Goal: Information Seeking & Learning: Learn about a topic

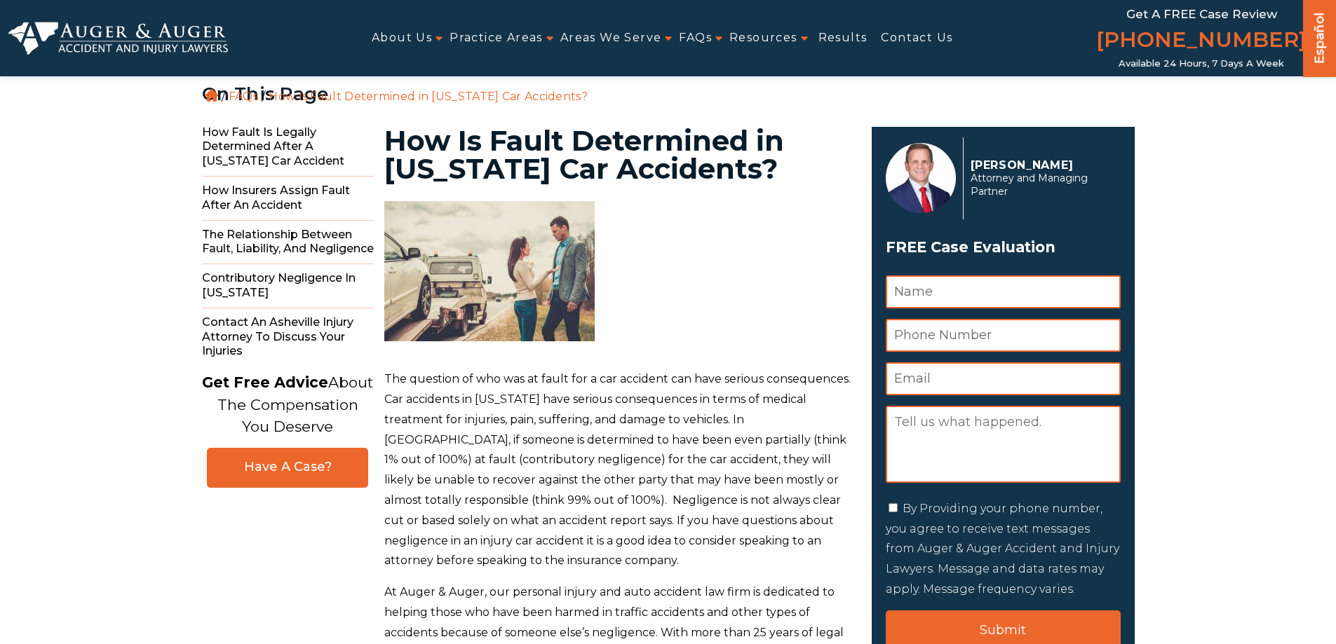
scroll to position [210, 0]
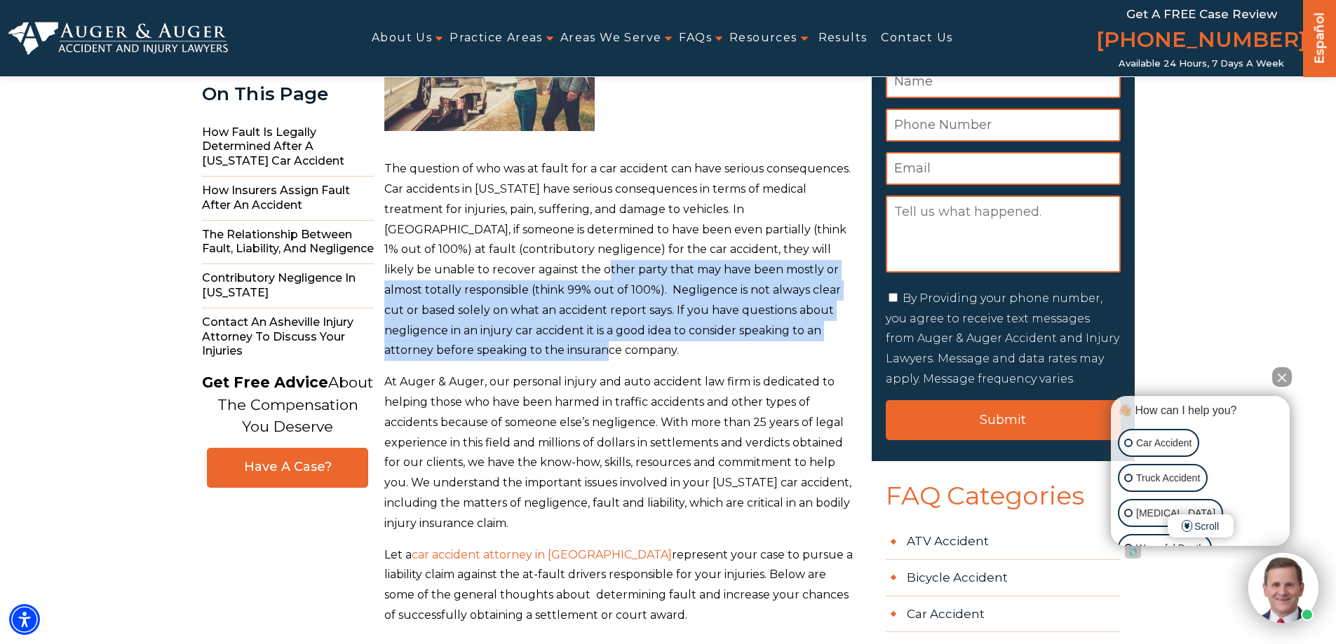
drag, startPoint x: 456, startPoint y: 273, endPoint x: 534, endPoint y: 347, distance: 106.6
click at [534, 347] on p "The question of who was at fault for a car accident can have serious consequenc…" at bounding box center [619, 260] width 471 height 202
drag, startPoint x: 534, startPoint y: 347, endPoint x: 522, endPoint y: 276, distance: 71.8
click at [522, 276] on p "The question of who was at fault for a car accident can have serious consequenc…" at bounding box center [619, 260] width 471 height 202
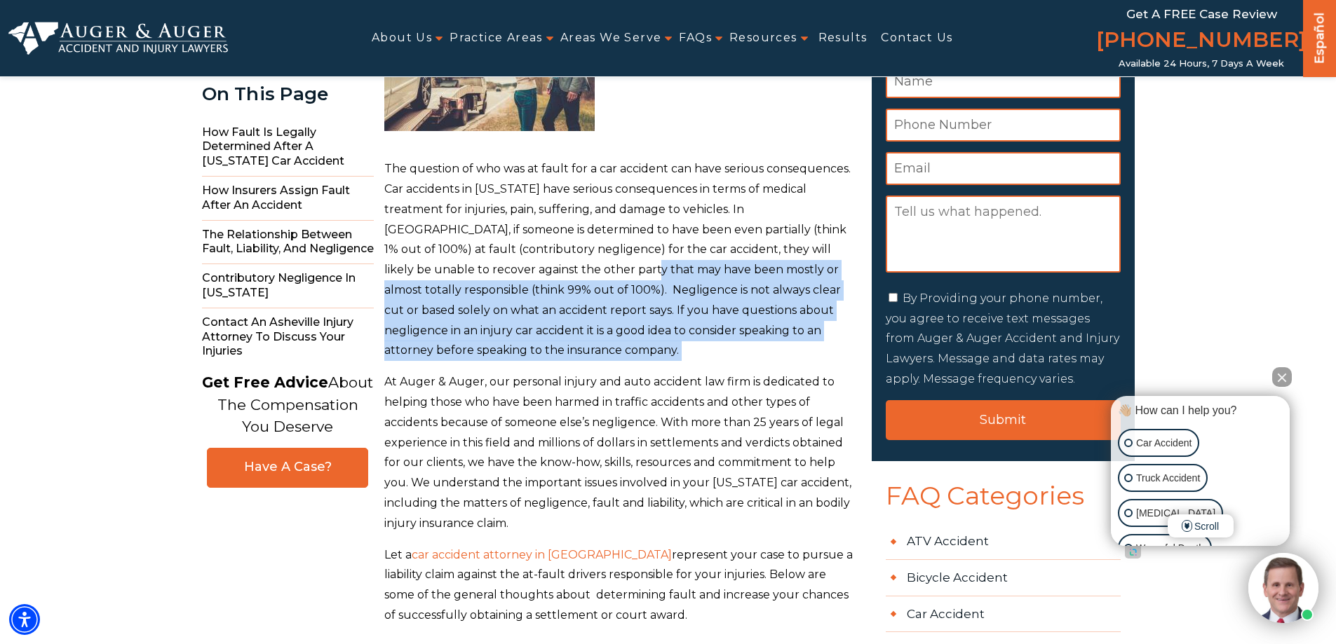
click at [1285, 373] on button "Close Intaker Chat Widget" at bounding box center [1282, 377] width 20 height 20
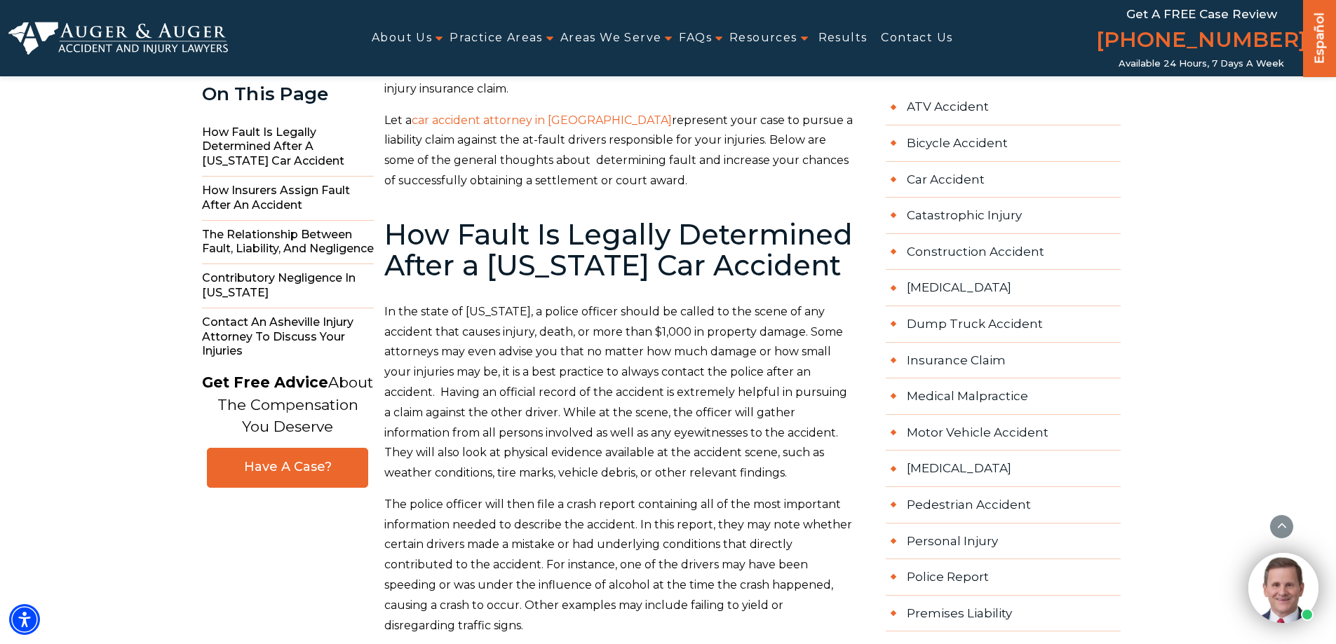
scroll to position [631, 0]
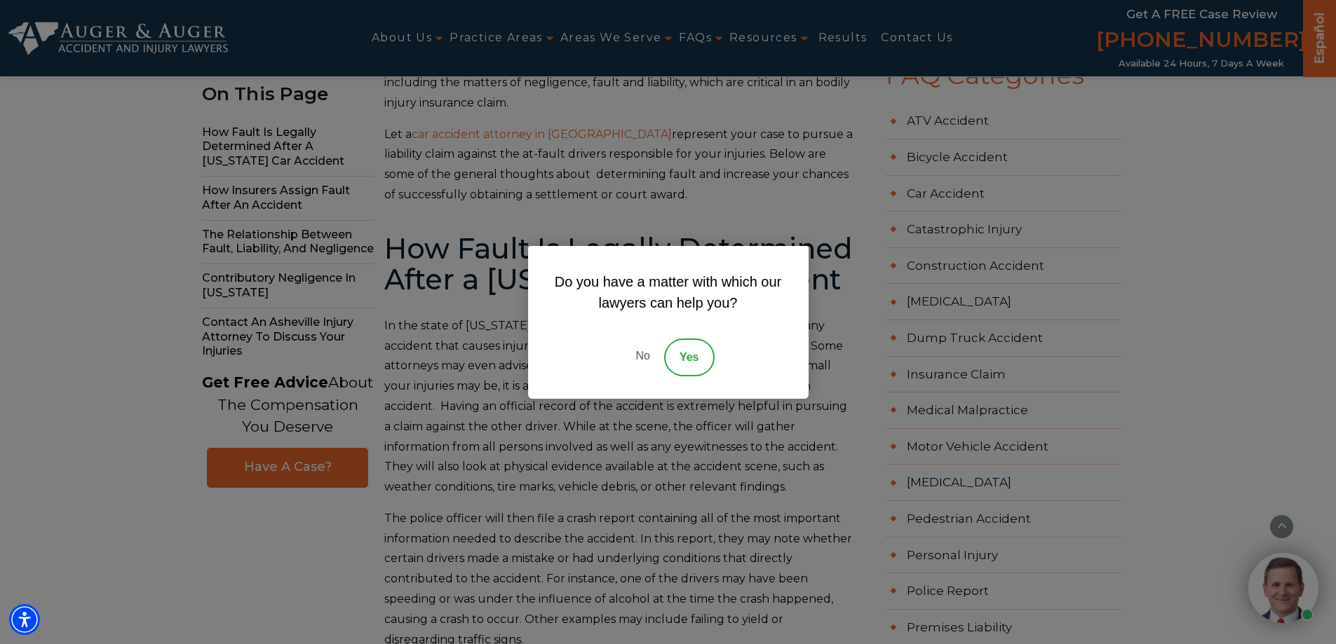
click at [644, 356] on link "No" at bounding box center [642, 358] width 42 height 38
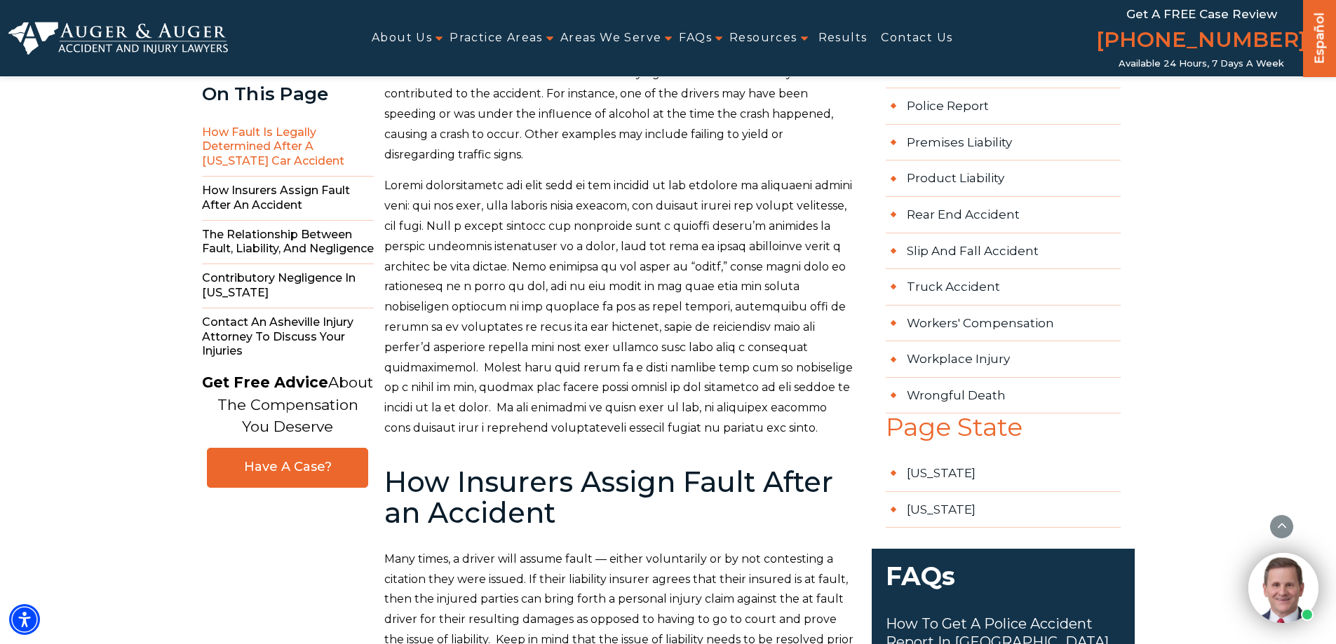
scroll to position [1122, 0]
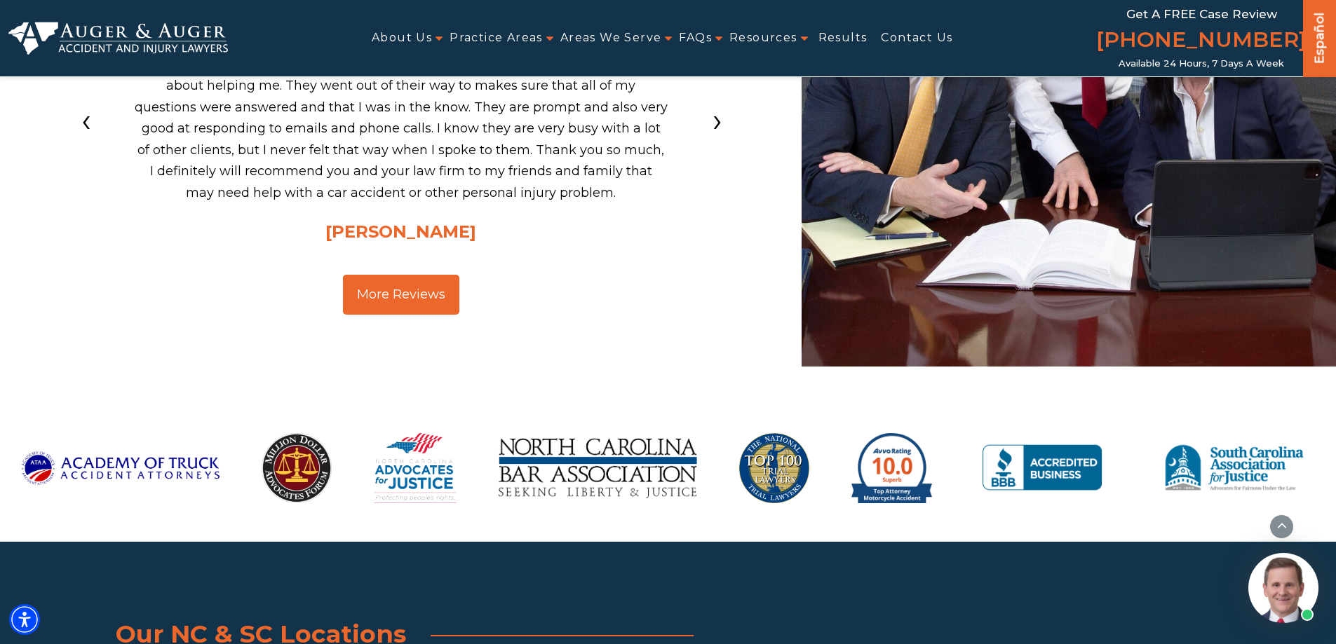
drag, startPoint x: 565, startPoint y: 447, endPoint x: 547, endPoint y: 418, distance: 34.6
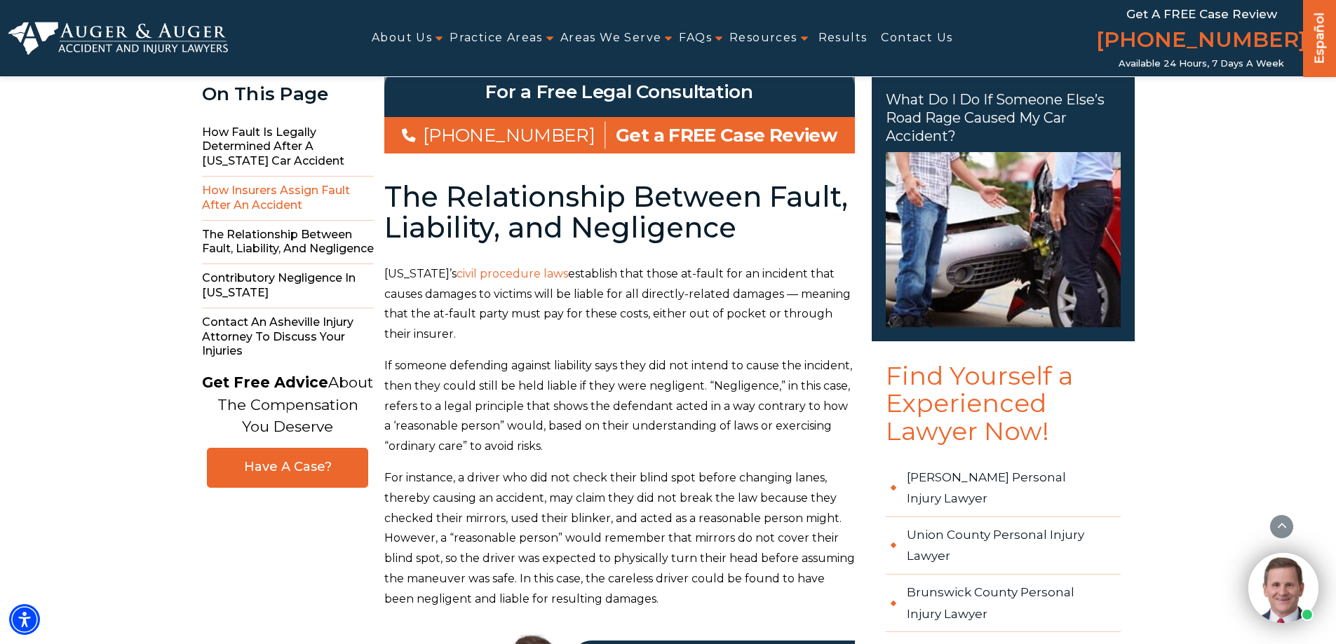
scroll to position [2244, 0]
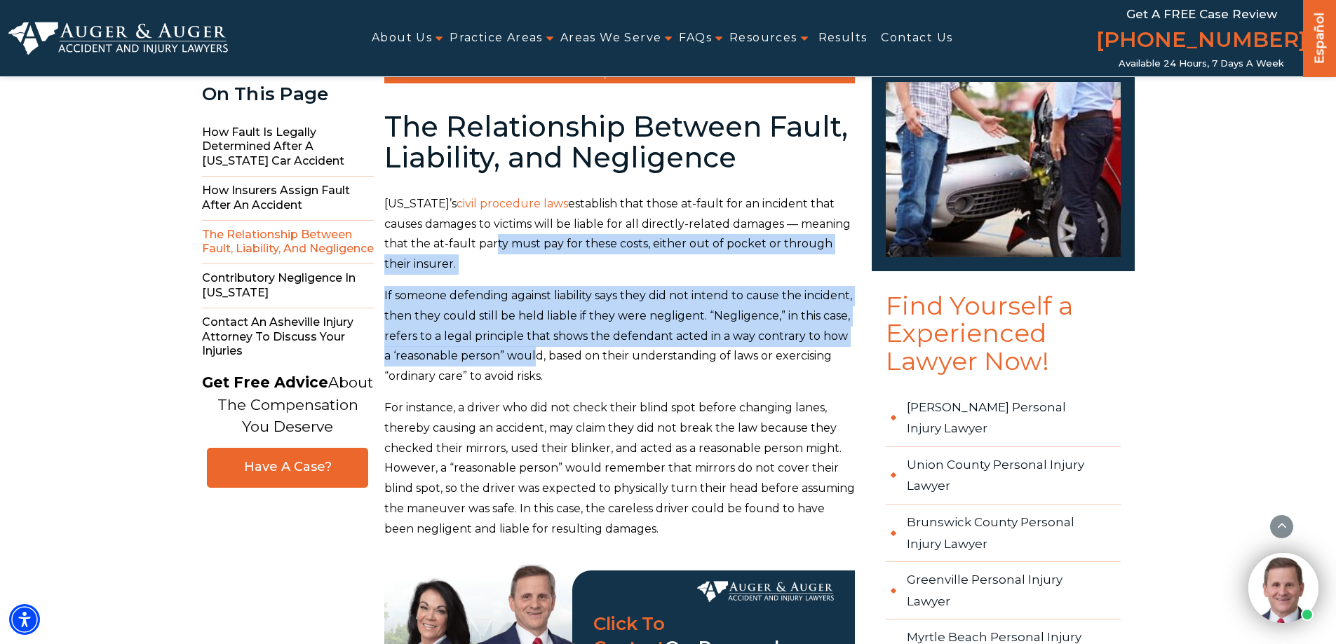
drag, startPoint x: 543, startPoint y: 278, endPoint x: 626, endPoint y: 385, distance: 135.9
click at [626, 384] on p "If someone defending against liability says they did not intend to cause the in…" at bounding box center [619, 336] width 471 height 101
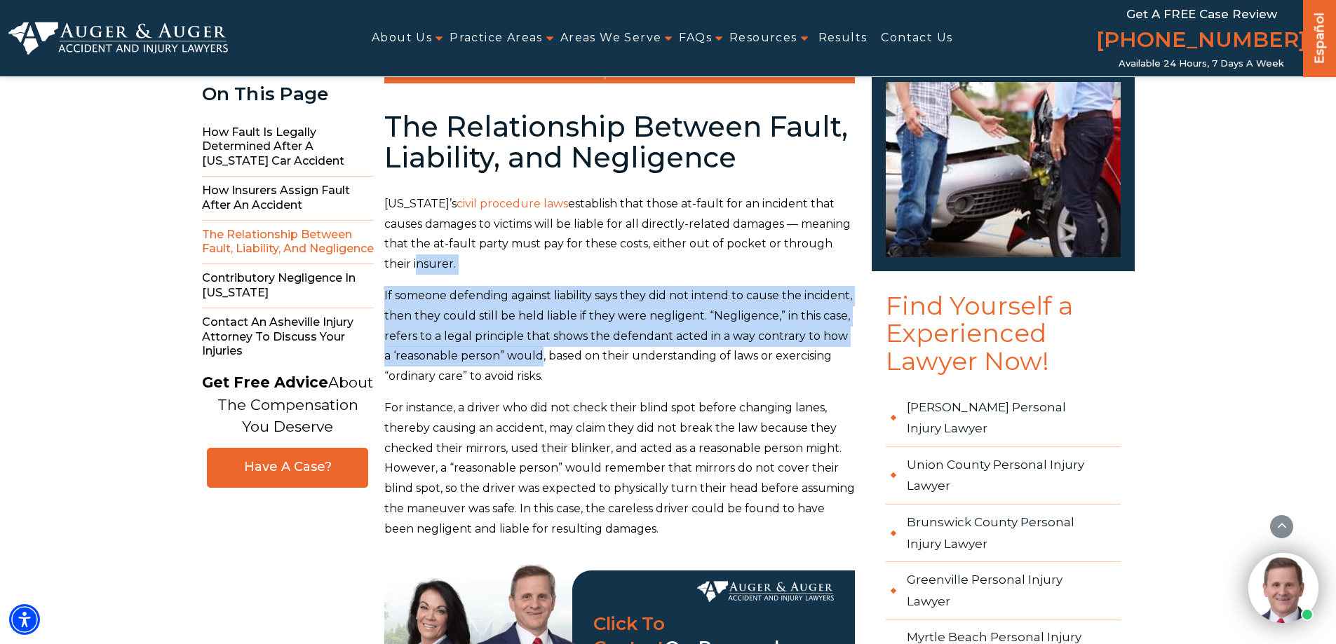
drag, startPoint x: 626, startPoint y: 384, endPoint x: 492, endPoint y: 292, distance: 162.0
drag, startPoint x: 492, startPoint y: 292, endPoint x: 485, endPoint y: 277, distance: 16.9
click at [492, 275] on p "[US_STATE]’s civil procedure laws establish that those at-fault for an incident…" at bounding box center [619, 234] width 471 height 81
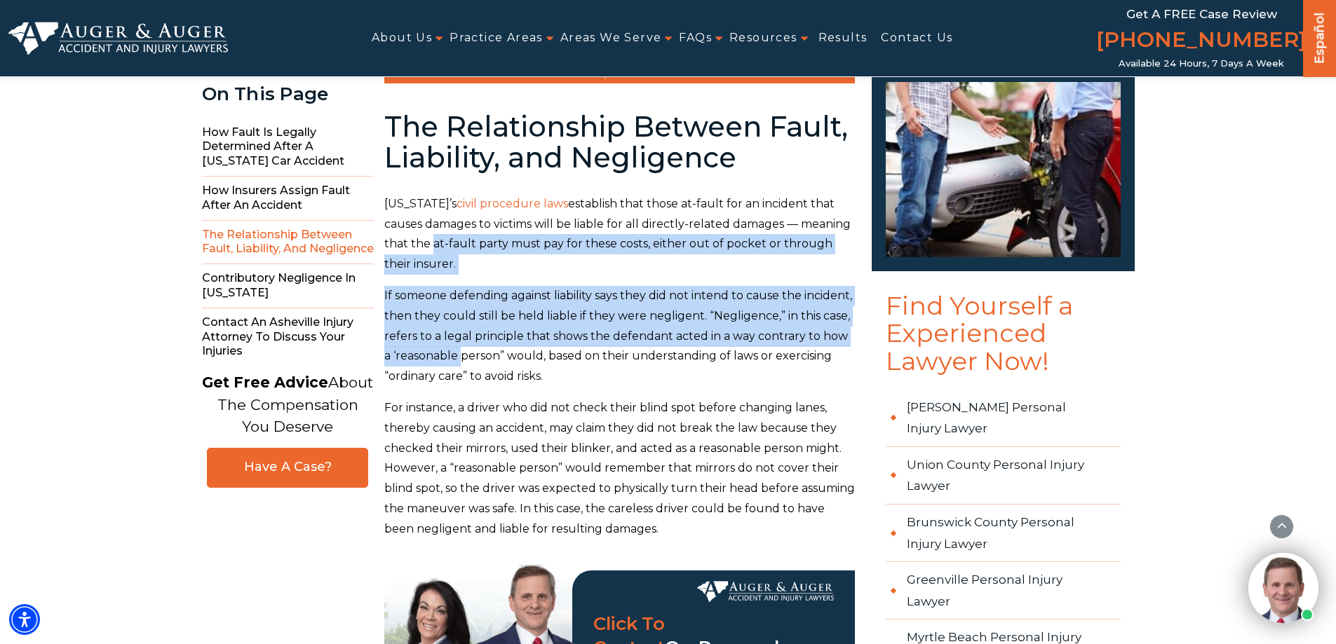
drag, startPoint x: 480, startPoint y: 271, endPoint x: 551, endPoint y: 395, distance: 142.3
click at [550, 363] on p "If someone defending against liability says they did not intend to cause the in…" at bounding box center [619, 336] width 471 height 101
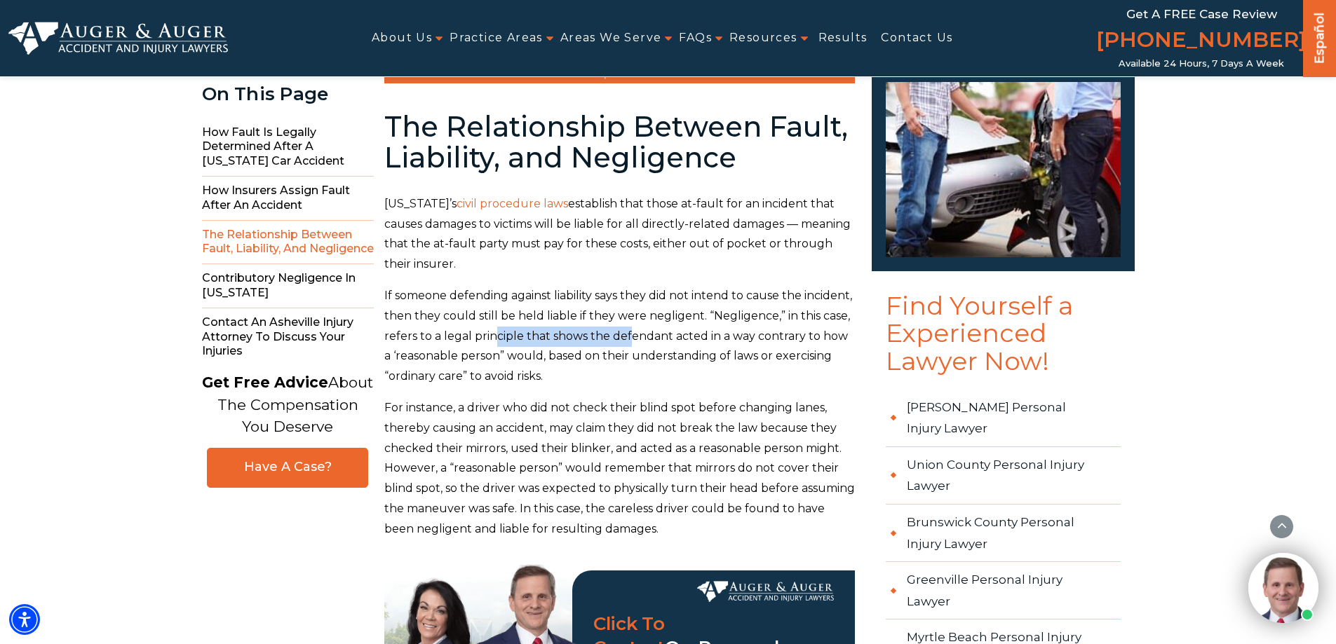
drag, startPoint x: 550, startPoint y: 363, endPoint x: 683, endPoint y: 366, distance: 133.3
click at [684, 366] on p "If someone defending against liability says they did not intend to cause the in…" at bounding box center [619, 336] width 471 height 101
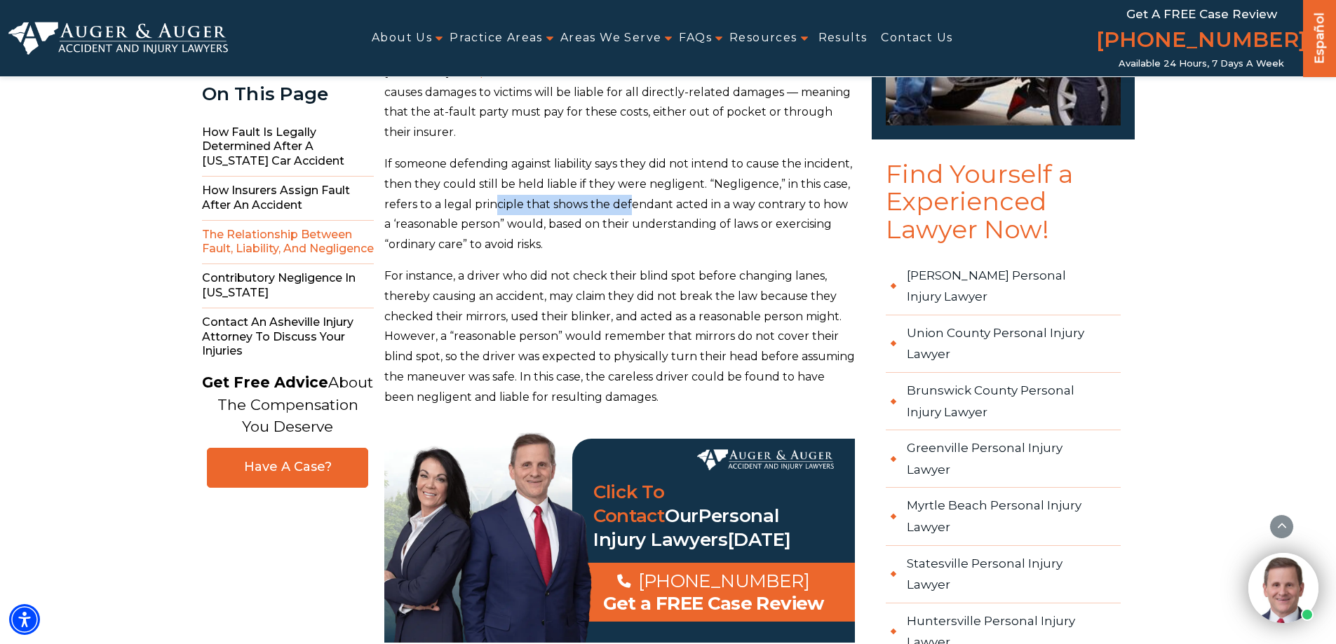
scroll to position [2384, 0]
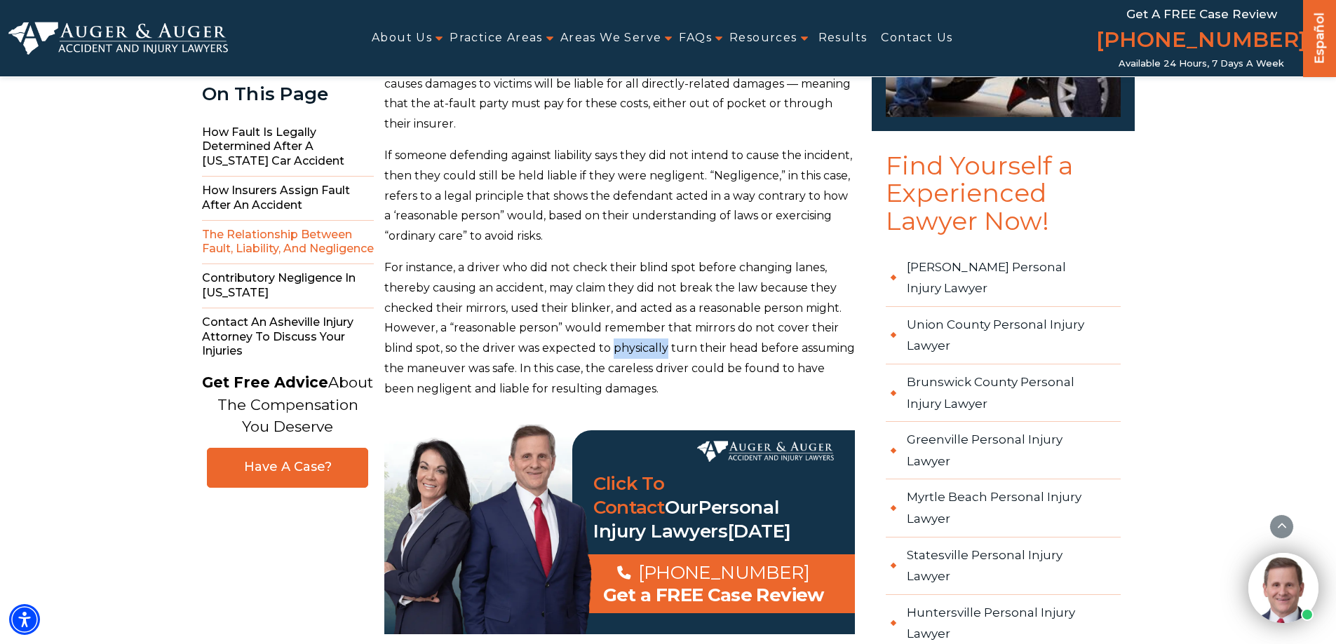
drag, startPoint x: 614, startPoint y: 376, endPoint x: 665, endPoint y: 378, distance: 51.2
click at [665, 378] on p "For instance, a driver who did not check their blind spot before changing lanes…" at bounding box center [619, 329] width 471 height 142
click at [649, 381] on p "For instance, a driver who did not check their blind spot before changing lanes…" at bounding box center [619, 329] width 471 height 142
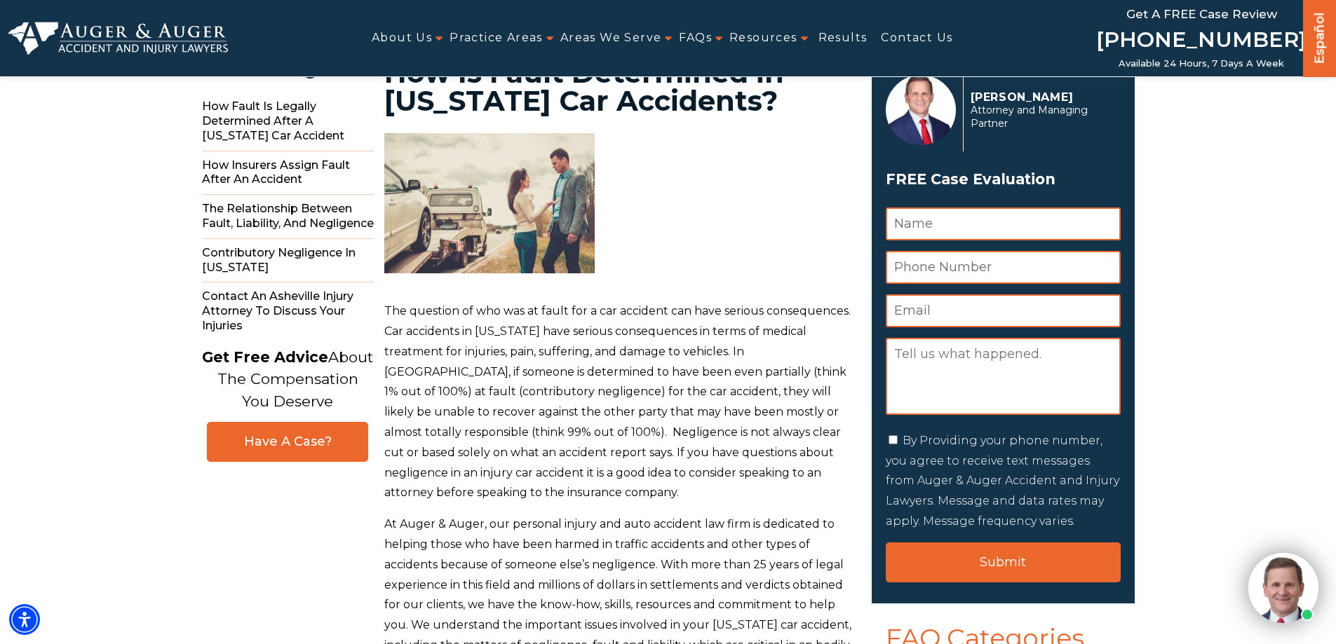
scroll to position [0, 0]
